Goal: Subscribe to service/newsletter

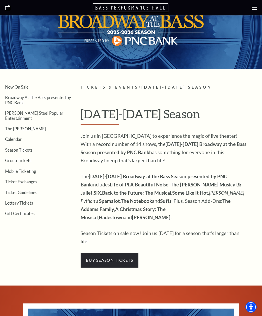
scroll to position [46, 0]
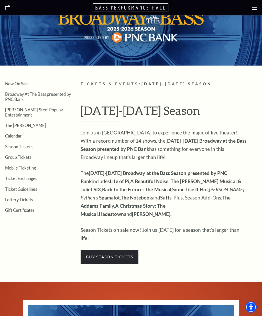
click at [22, 208] on link "Gift Certificates" at bounding box center [19, 210] width 29 height 5
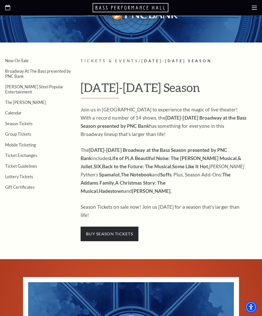
click at [27, 60] on link "Now On Sale" at bounding box center [17, 60] width 24 height 5
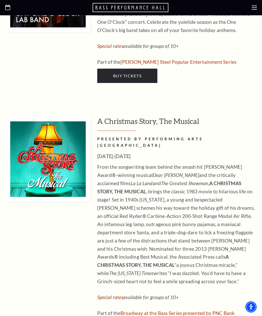
scroll to position [2188, 0]
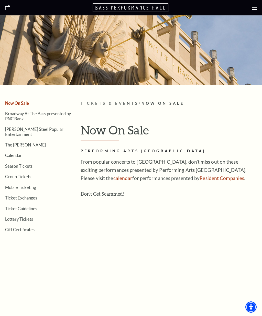
scroll to position [24, 0]
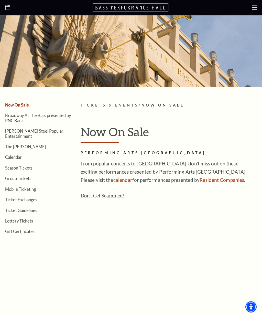
click at [15, 155] on link "Calendar" at bounding box center [13, 157] width 17 height 5
click at [24, 116] on link "Broadway At The Bass presented by PNC Bank" at bounding box center [38, 118] width 66 height 10
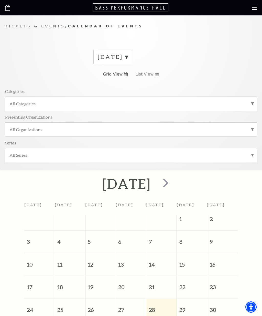
click at [251, 101] on label "All Categories" at bounding box center [130, 103] width 243 height 5
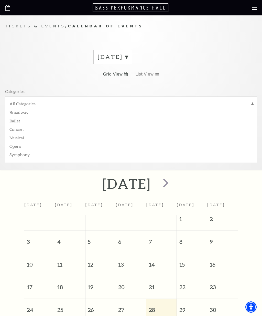
click at [25, 114] on label "Broadway" at bounding box center [130, 112] width 243 height 8
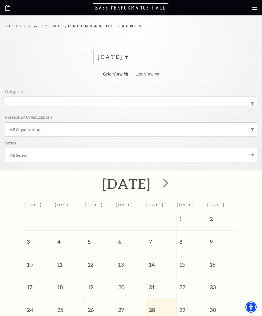
click at [173, 184] on span "next" at bounding box center [166, 183] width 15 height 15
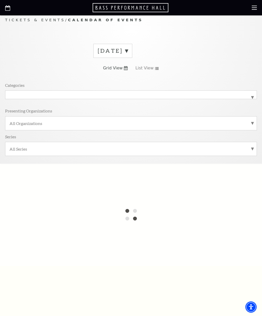
scroll to position [6, 0]
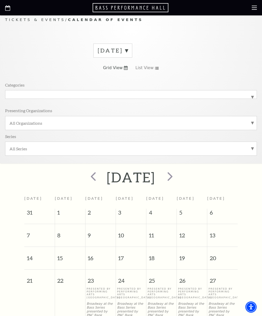
click at [178, 171] on span "next" at bounding box center [170, 176] width 15 height 15
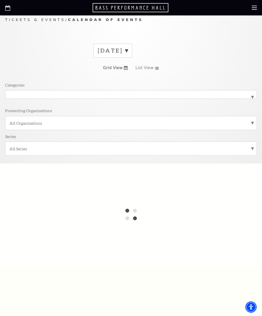
click at [128, 49] on label "September 2025" at bounding box center [113, 51] width 30 height 8
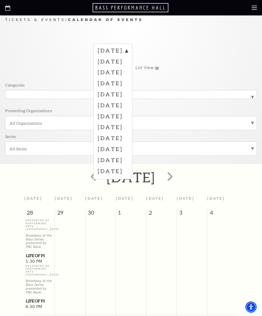
click at [120, 116] on label "February 2026" at bounding box center [113, 116] width 30 height 11
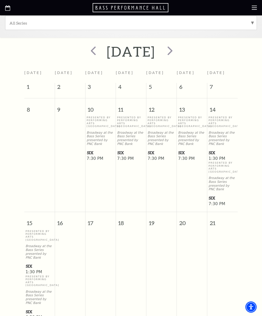
scroll to position [141, 0]
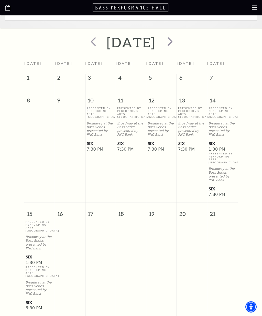
click at [37, 261] on span "1:30 PM" at bounding box center [40, 264] width 28 height 6
click at [35, 261] on span "1:30 PM" at bounding box center [40, 264] width 28 height 6
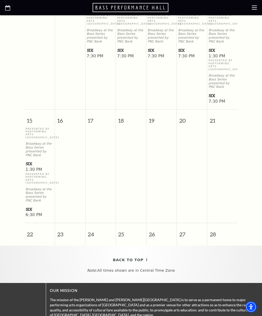
scroll to position [245, 0]
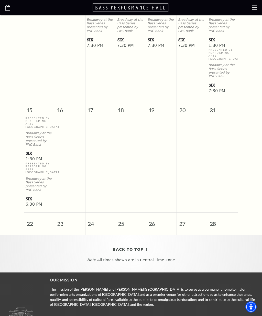
click at [30, 157] on span "1:30 PM" at bounding box center [40, 160] width 28 height 6
click at [37, 162] on p "Presented By Performing Arts Fort Worth" at bounding box center [40, 168] width 28 height 12
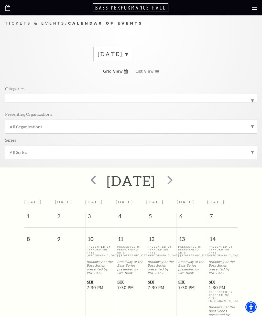
scroll to position [0, 0]
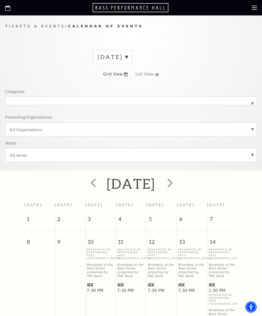
click at [253, 7] on icon at bounding box center [254, 7] width 5 height 5
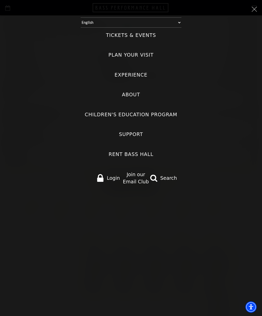
click at [147, 37] on label "Tickets & Events" at bounding box center [131, 35] width 50 height 7
click at [0, 0] on Events "Tickets & Events" at bounding box center [0, 0] width 0 height 0
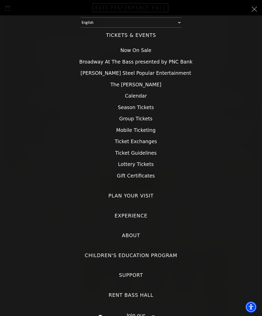
click at [137, 255] on label "Children's Education Program" at bounding box center [131, 255] width 93 height 7
click at [0, 0] on Program "Children's Education Program" at bounding box center [0, 0] width 0 height 0
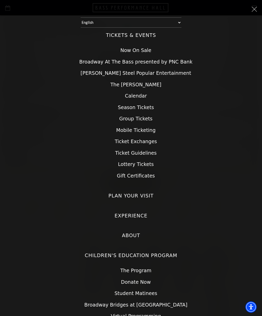
click at [145, 252] on label "Children's Education Program" at bounding box center [131, 255] width 93 height 7
click at [0, 0] on Program "Children's Education Program" at bounding box center [0, 0] width 0 height 0
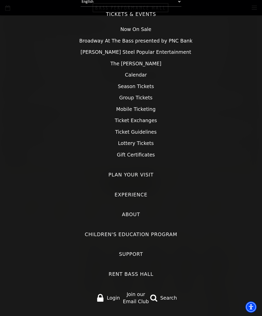
scroll to position [21, 0]
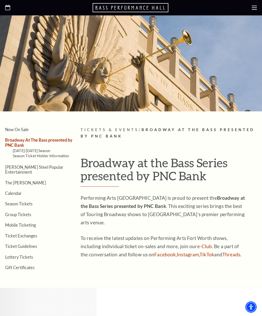
click at [155, 252] on link "Facebook" at bounding box center [166, 255] width 22 height 6
click at [19, 129] on link "Now On Sale" at bounding box center [17, 129] width 24 height 5
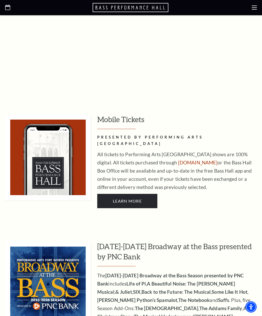
scroll to position [251, 0]
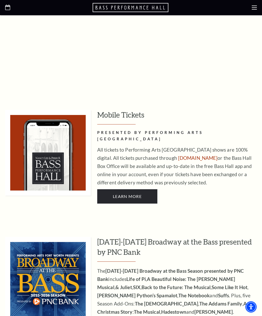
click at [130, 194] on span "Learn More" at bounding box center [127, 196] width 29 height 5
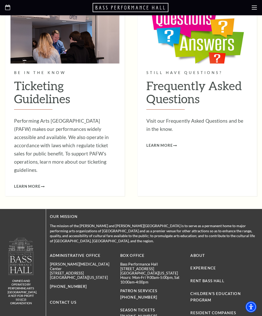
scroll to position [413, 0]
click at [166, 142] on span "Learn More" at bounding box center [160, 145] width 26 height 6
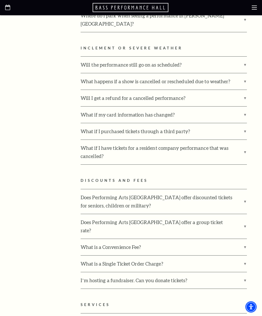
scroll to position [794, 0]
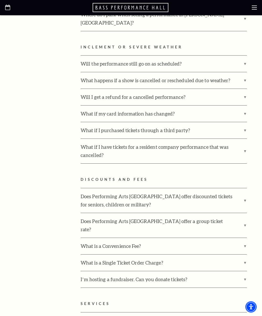
click at [245, 189] on label "Does Performing Arts [GEOGRAPHIC_DATA] offer discounted tickets for seniors, ch…" at bounding box center [164, 201] width 167 height 25
click at [0, 0] on input "Does Performing Arts [GEOGRAPHIC_DATA] offer discounted tickets for seniors, ch…" at bounding box center [0, 0] width 0 height 0
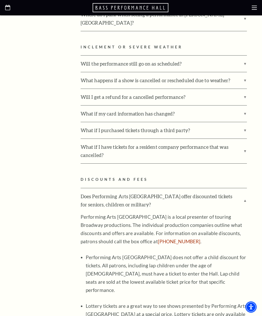
scroll to position [806, 0]
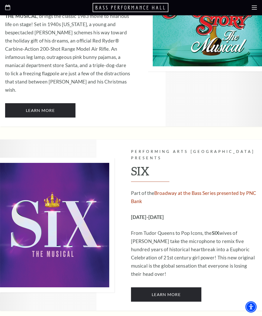
scroll to position [1635, 0]
click at [171, 287] on link "Learn More" at bounding box center [166, 294] width 70 height 14
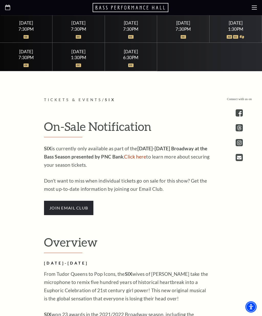
scroll to position [289, 0]
click at [74, 215] on span "join email club" at bounding box center [68, 208] width 49 height 14
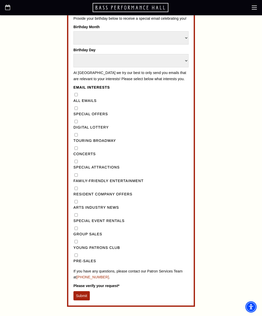
scroll to position [331, 0]
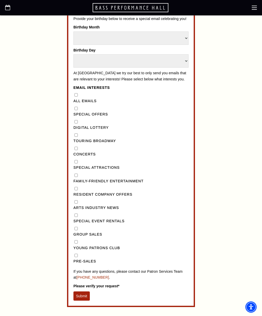
click at [77, 254] on input "Pre-Sales" at bounding box center [76, 255] width 3 height 3
checkbox input "true"
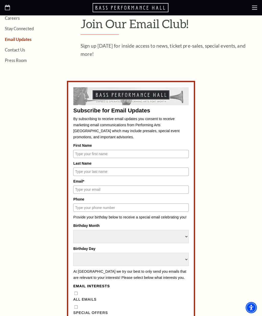
scroll to position [133, 0]
click at [78, 153] on input "First Name" at bounding box center [131, 153] width 115 height 8
type input "Sandy"
click at [81, 171] on input "Last Name" at bounding box center [131, 171] width 115 height 8
type input "Ricketts"
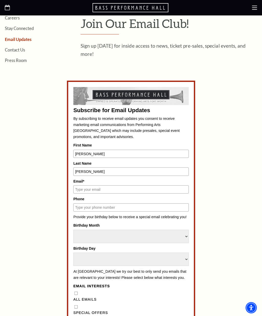
click at [77, 190] on input "Email*" at bounding box center [131, 189] width 115 height 8
type input "Sricketts3741@earthlink.net"
click at [77, 208] on input "Phone" at bounding box center [131, 207] width 115 height 8
type input "2"
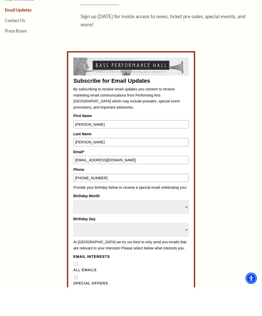
type input "972 514 2022"
click at [79, 229] on select "Select Month January February March April May June July August September Octobe…" at bounding box center [131, 235] width 115 height 13
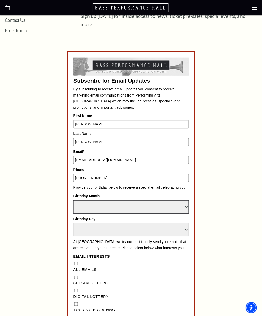
select select "May"
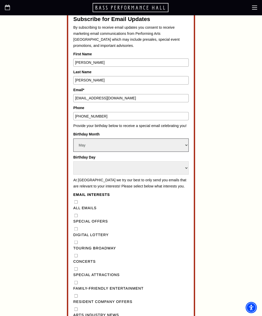
scroll to position [224, 0]
click at [76, 240] on Broadway"] "Touring Broadway" at bounding box center [76, 241] width 3 height 3
checkbox Broadway"] "true"
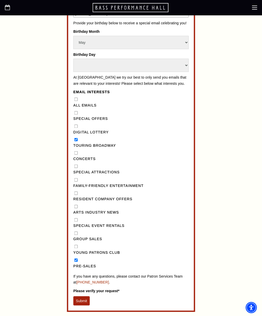
scroll to position [326, 0]
click at [78, 178] on Entertainment"] "Family-Friendly Entertainment" at bounding box center [76, 179] width 3 height 3
checkbox Entertainment"] "true"
click at [84, 296] on button "Submit" at bounding box center [82, 300] width 16 height 9
